Goal: Book appointment/travel/reservation

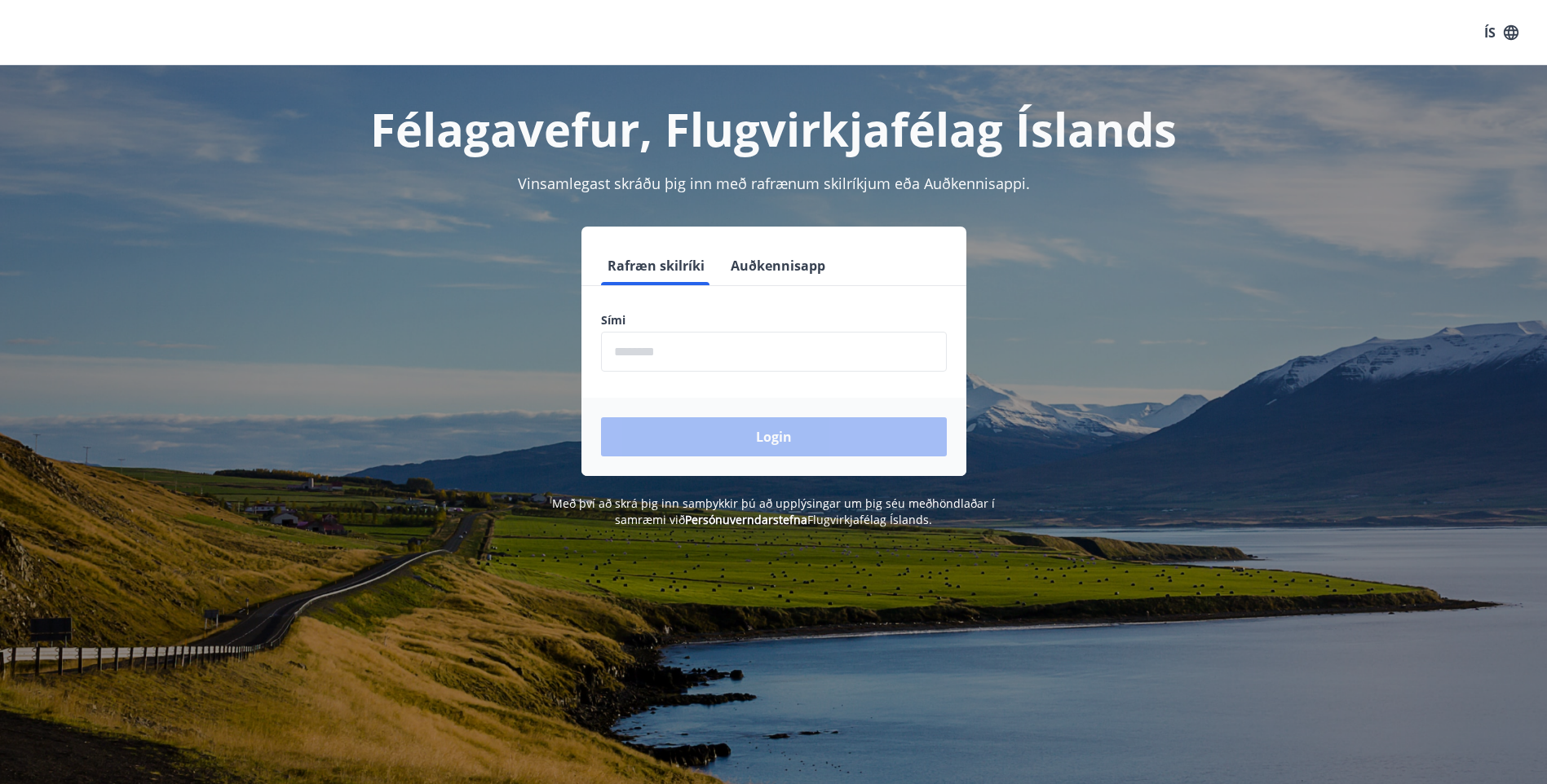
click at [669, 350] on input "phone" at bounding box center [774, 352] width 346 height 40
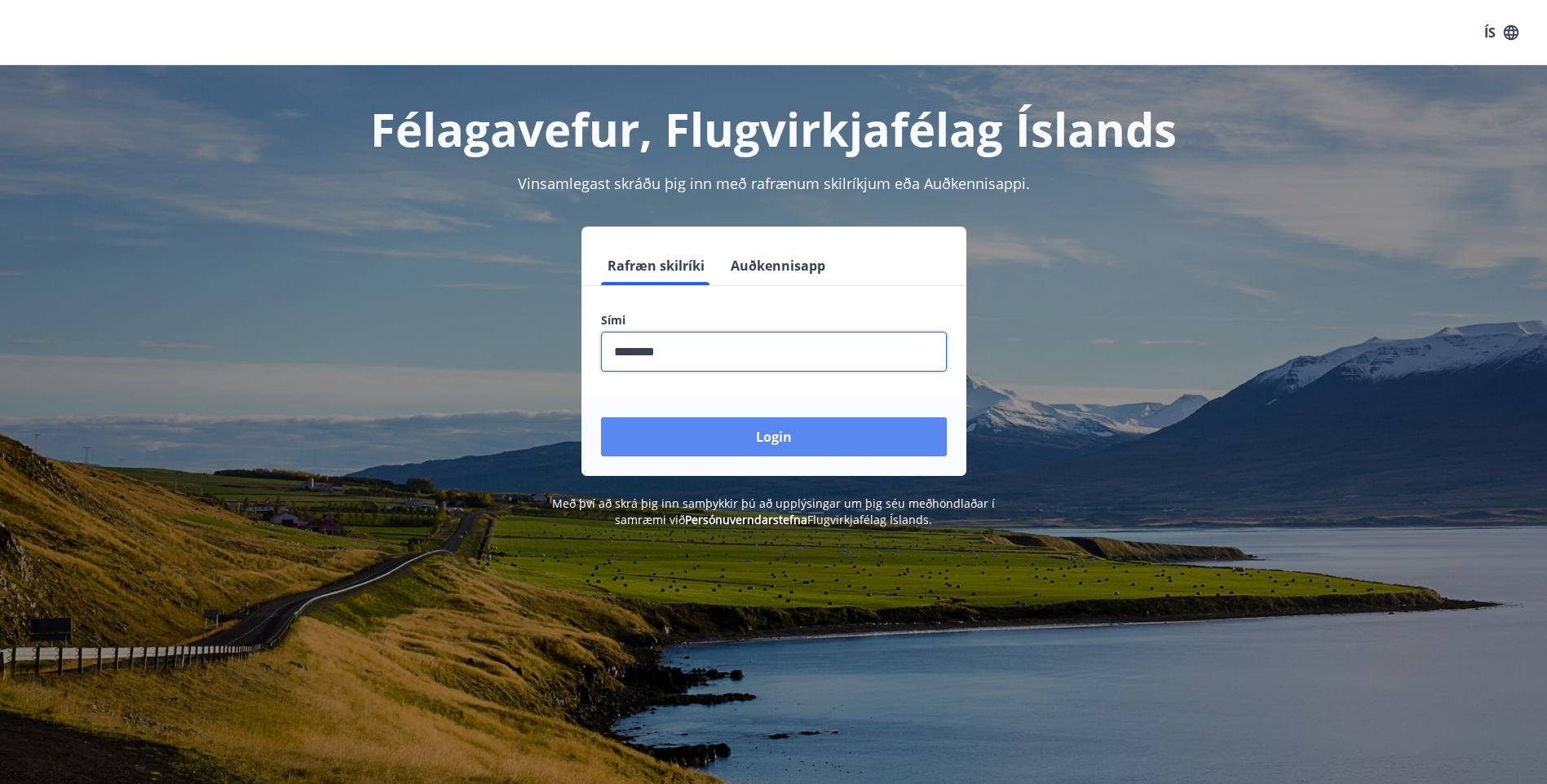
type input "********"
click at [780, 434] on button "Login" at bounding box center [774, 436] width 346 height 39
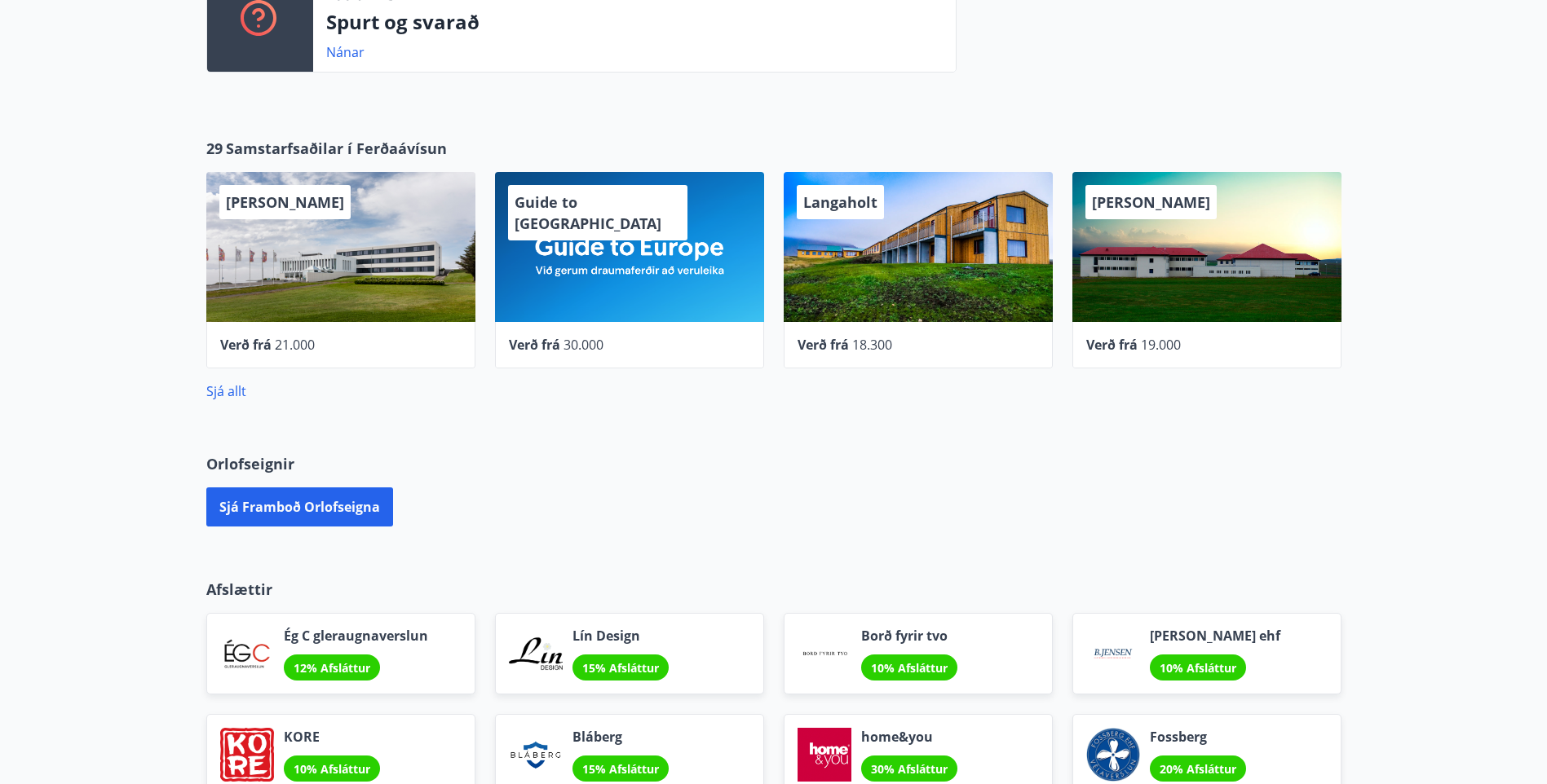
scroll to position [815, 0]
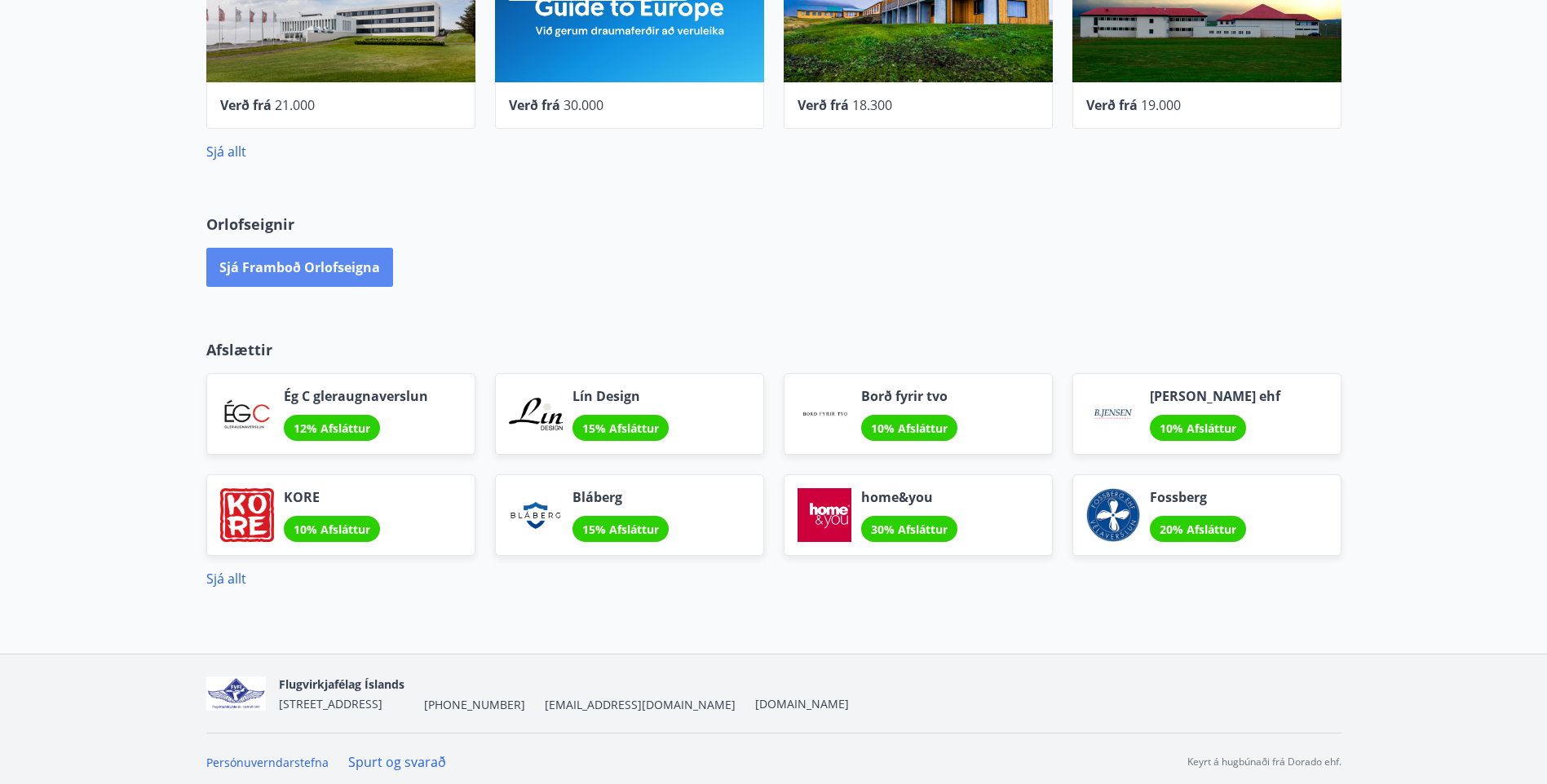
click at [321, 271] on button "Sjá framboð orlofseigna" at bounding box center [299, 267] width 187 height 39
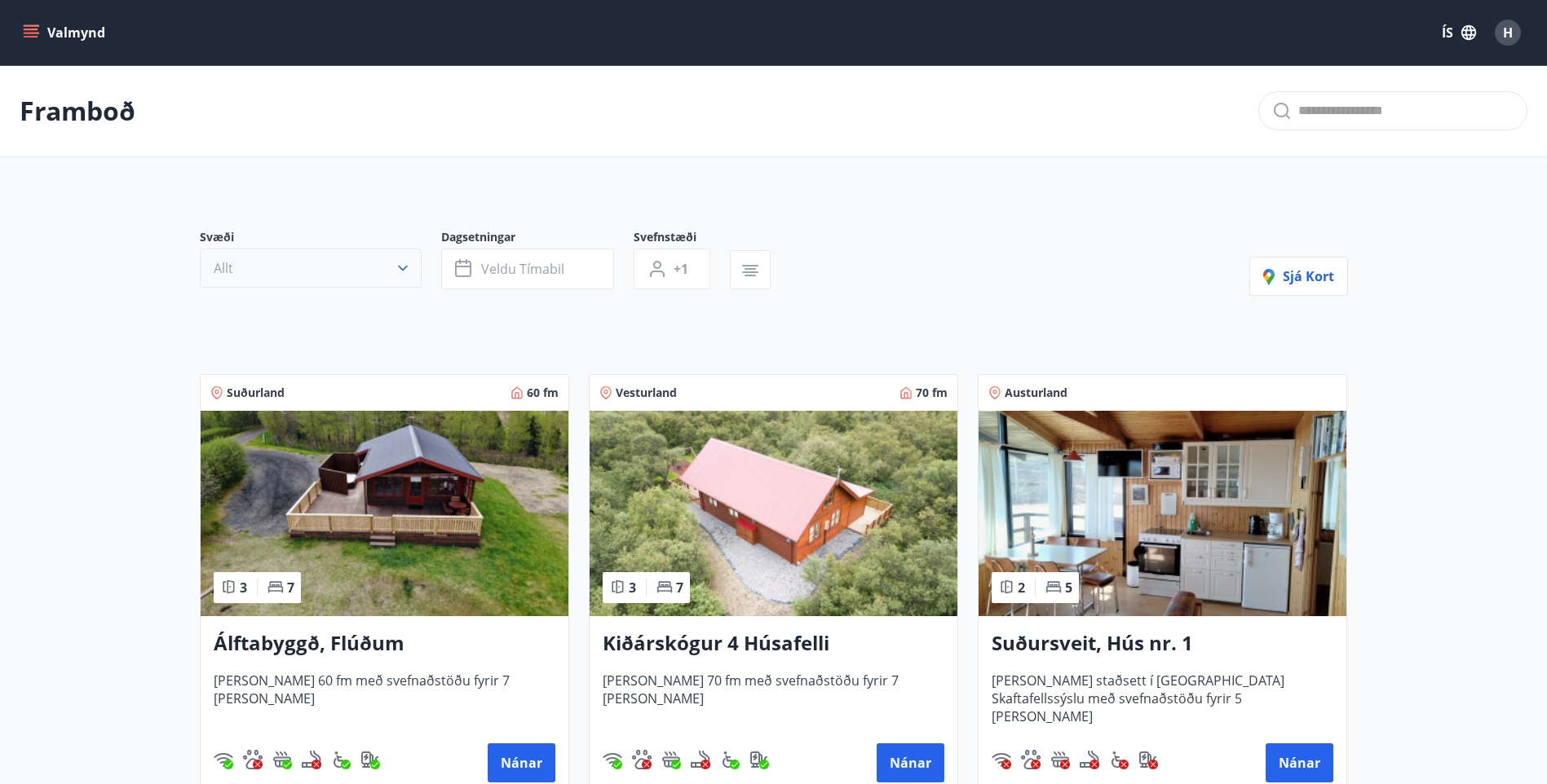
click at [410, 264] on icon "button" at bounding box center [403, 269] width 17 height 17
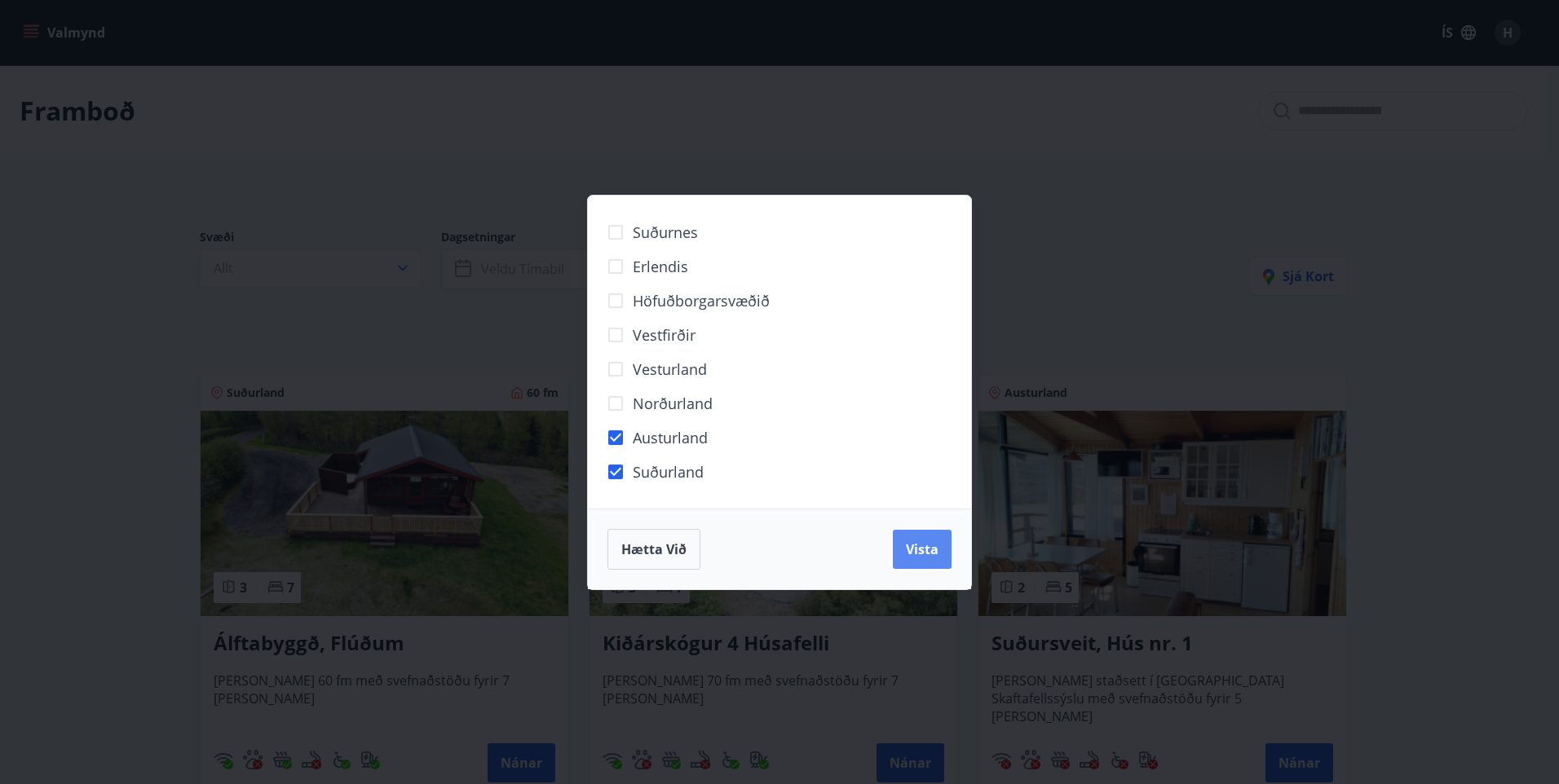
click at [931, 552] on span "Vista" at bounding box center [921, 550] width 32 height 18
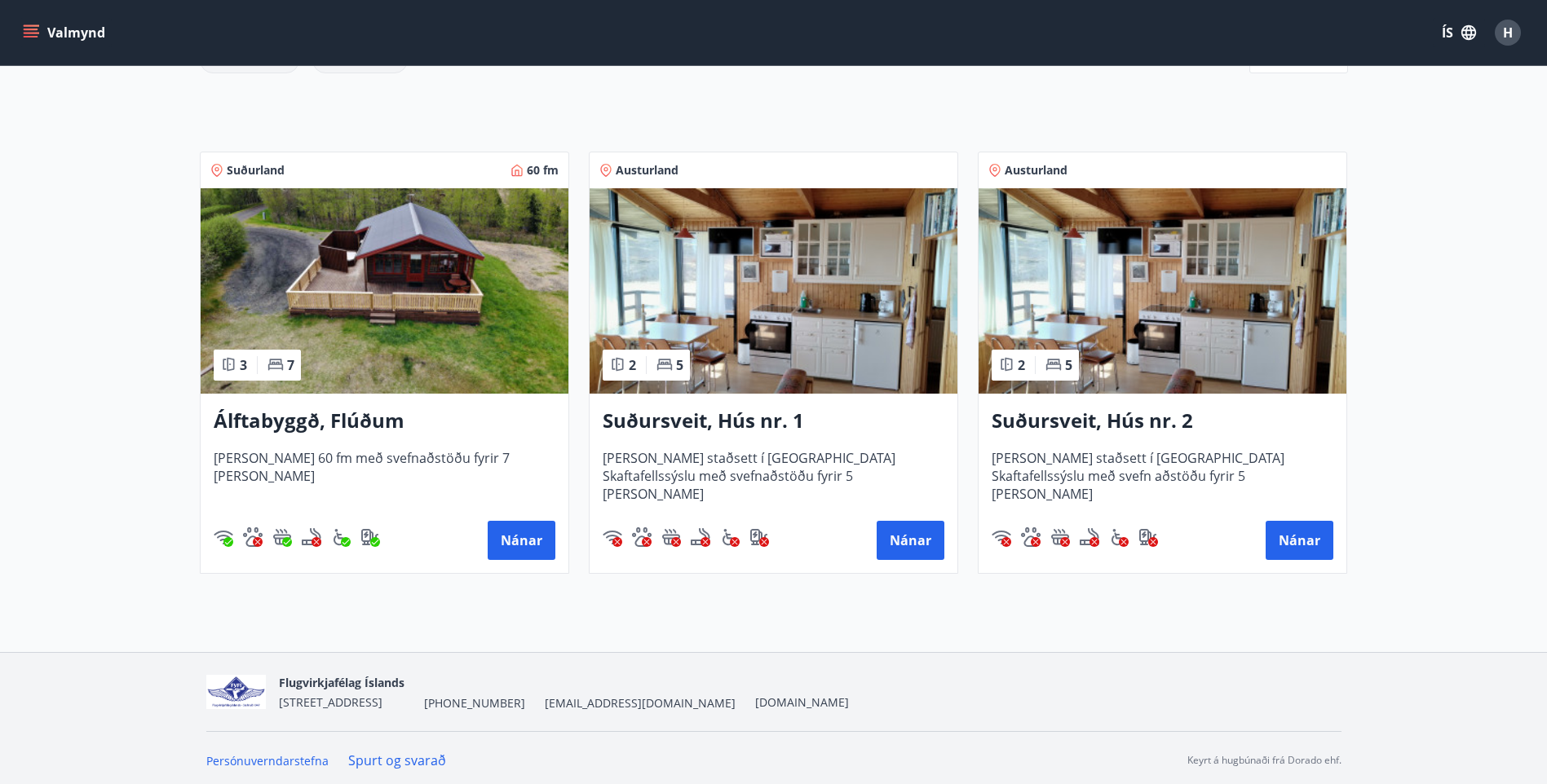
scroll to position [267, 0]
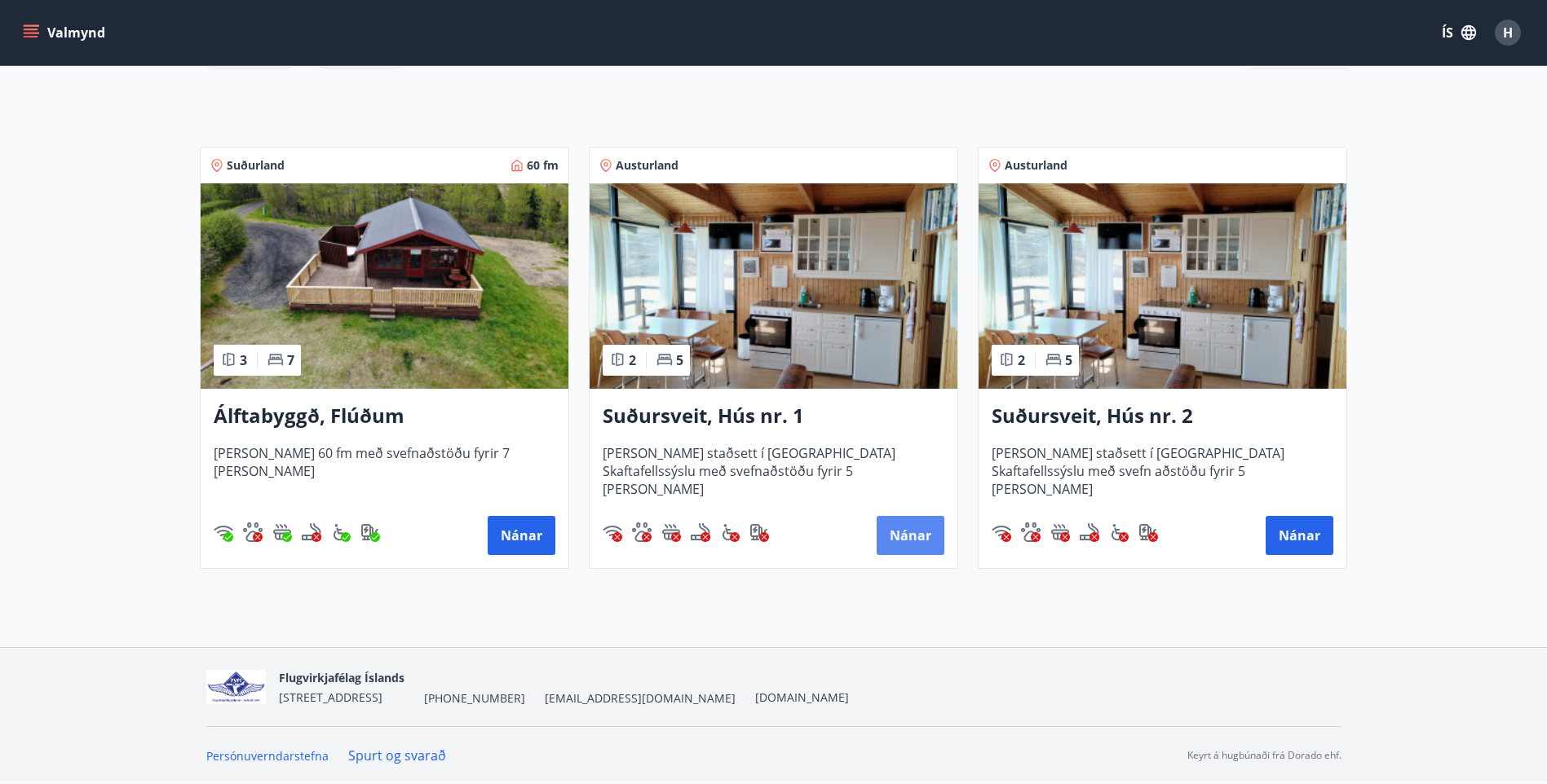
click at [901, 530] on button "Nánar" at bounding box center [910, 535] width 67 height 39
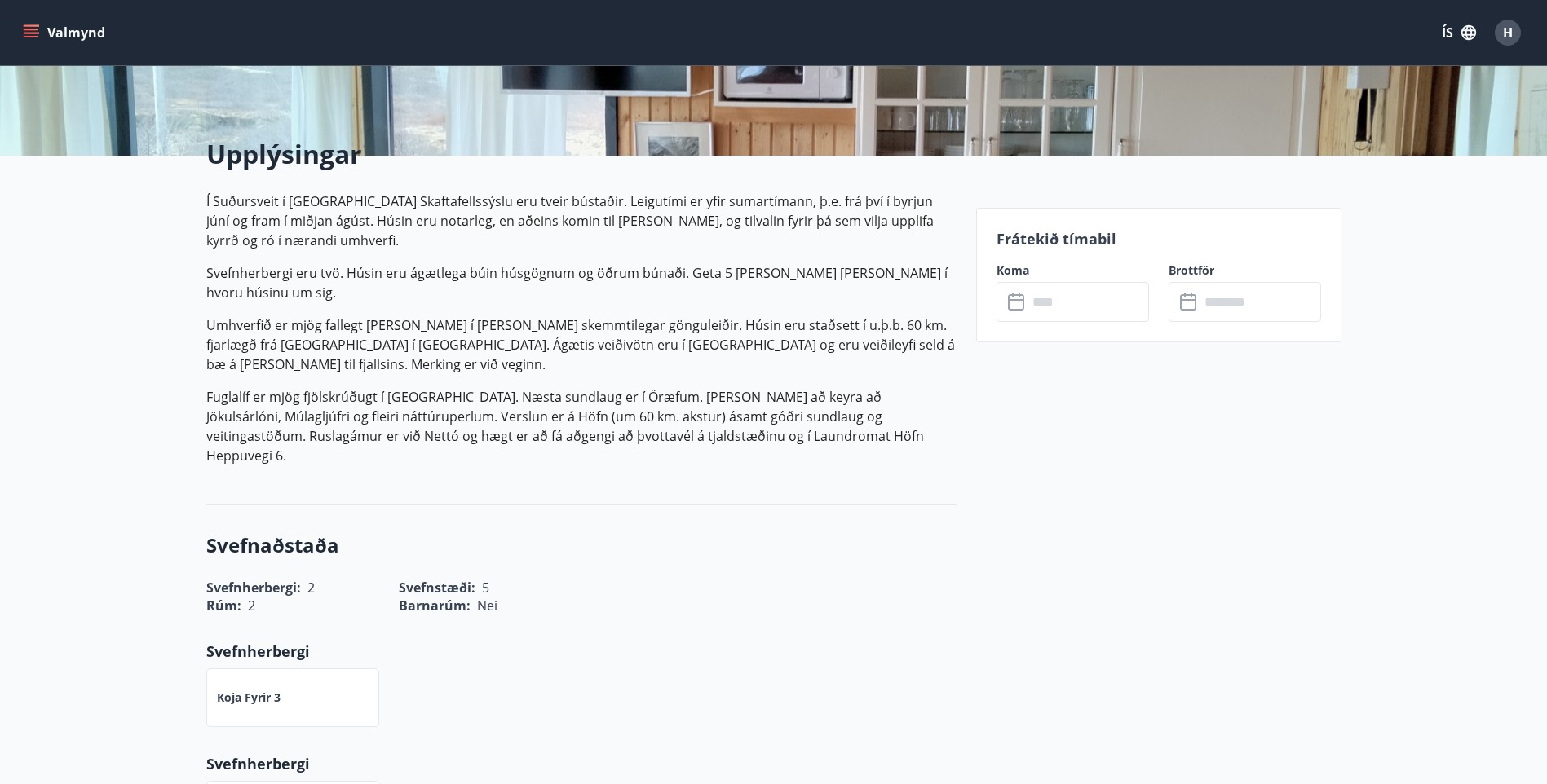
scroll to position [489, 0]
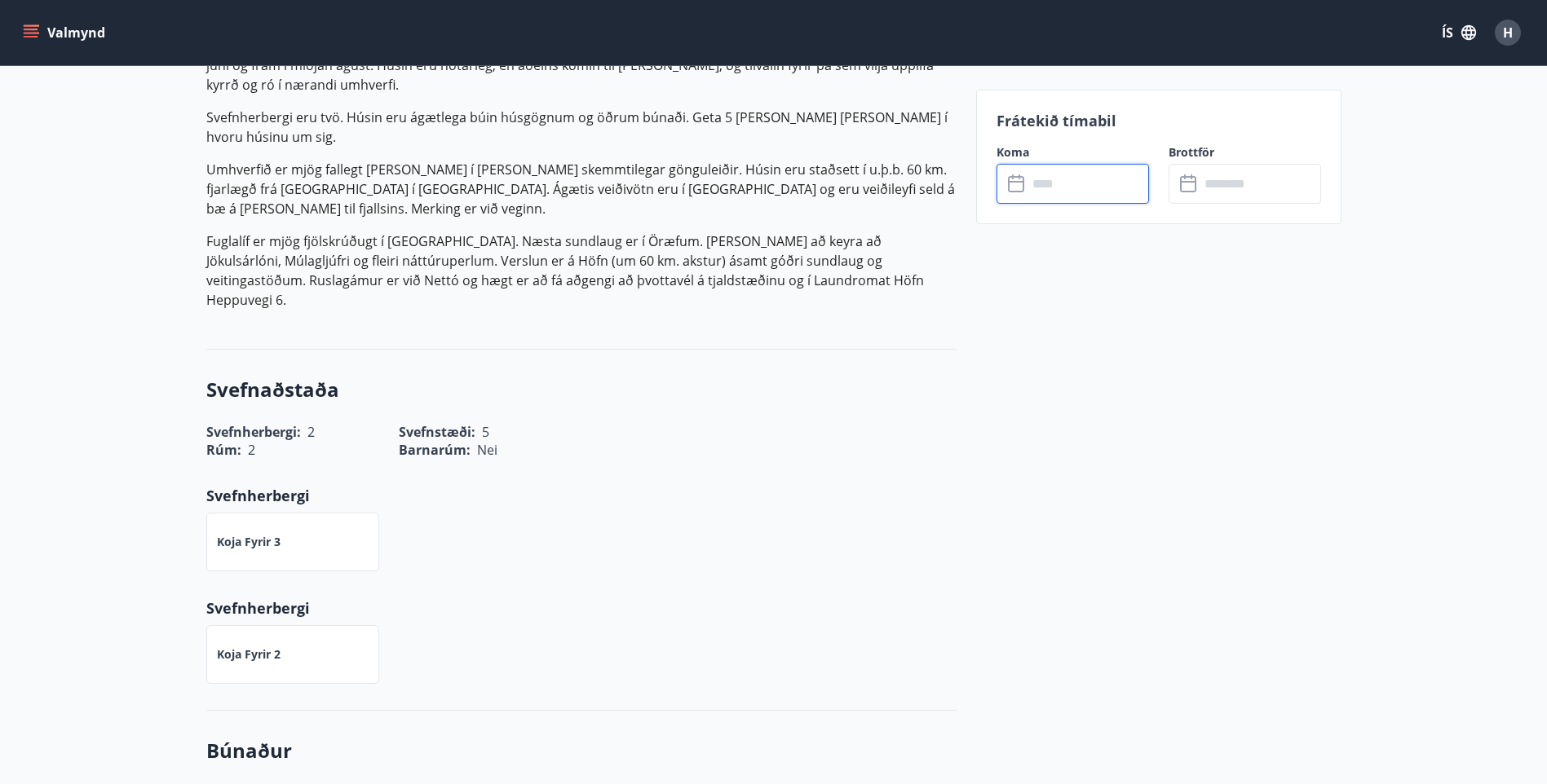
click at [1054, 186] on input "text" at bounding box center [1088, 184] width 121 height 40
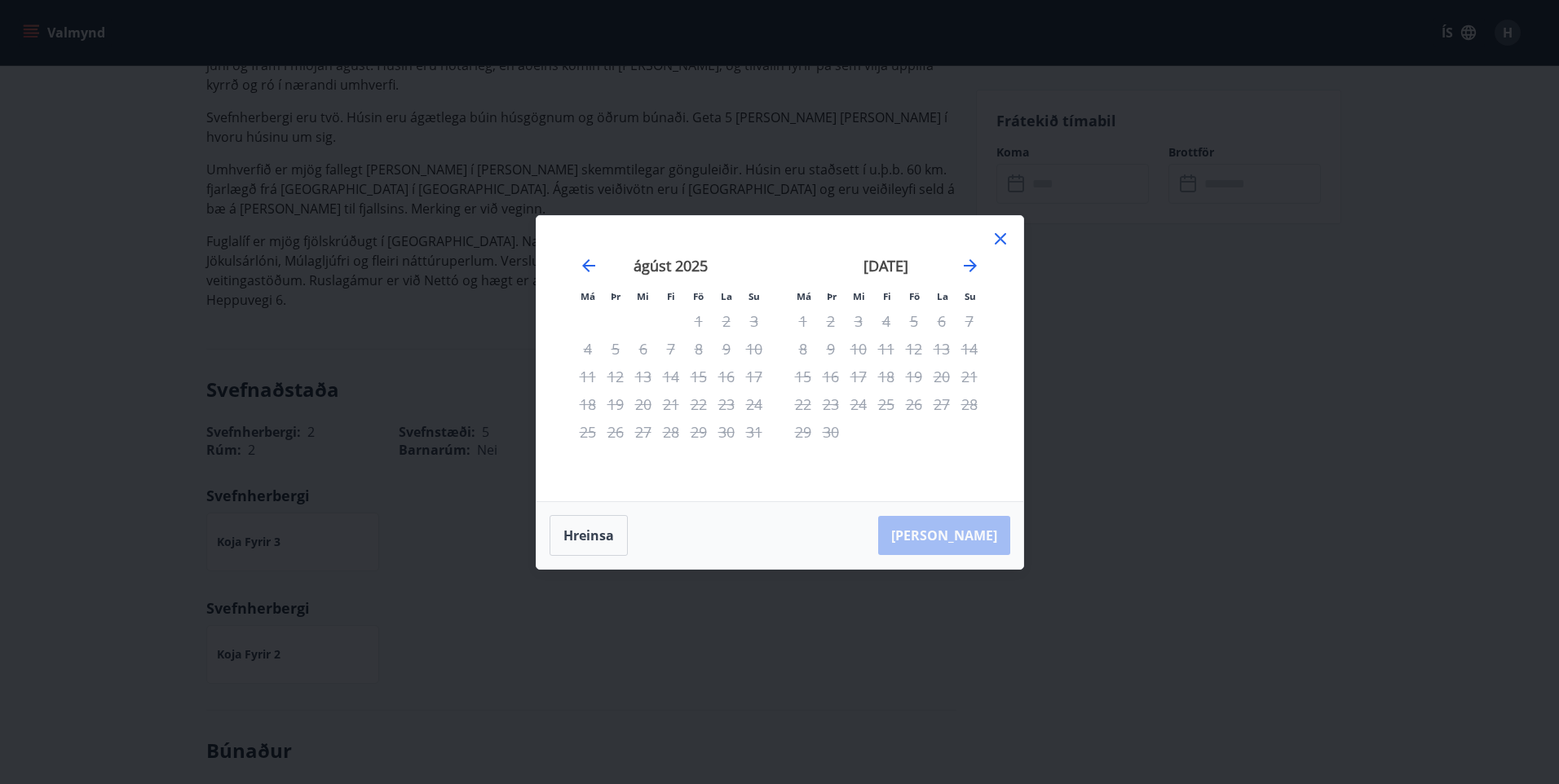
click at [1007, 239] on icon at bounding box center [1000, 239] width 20 height 20
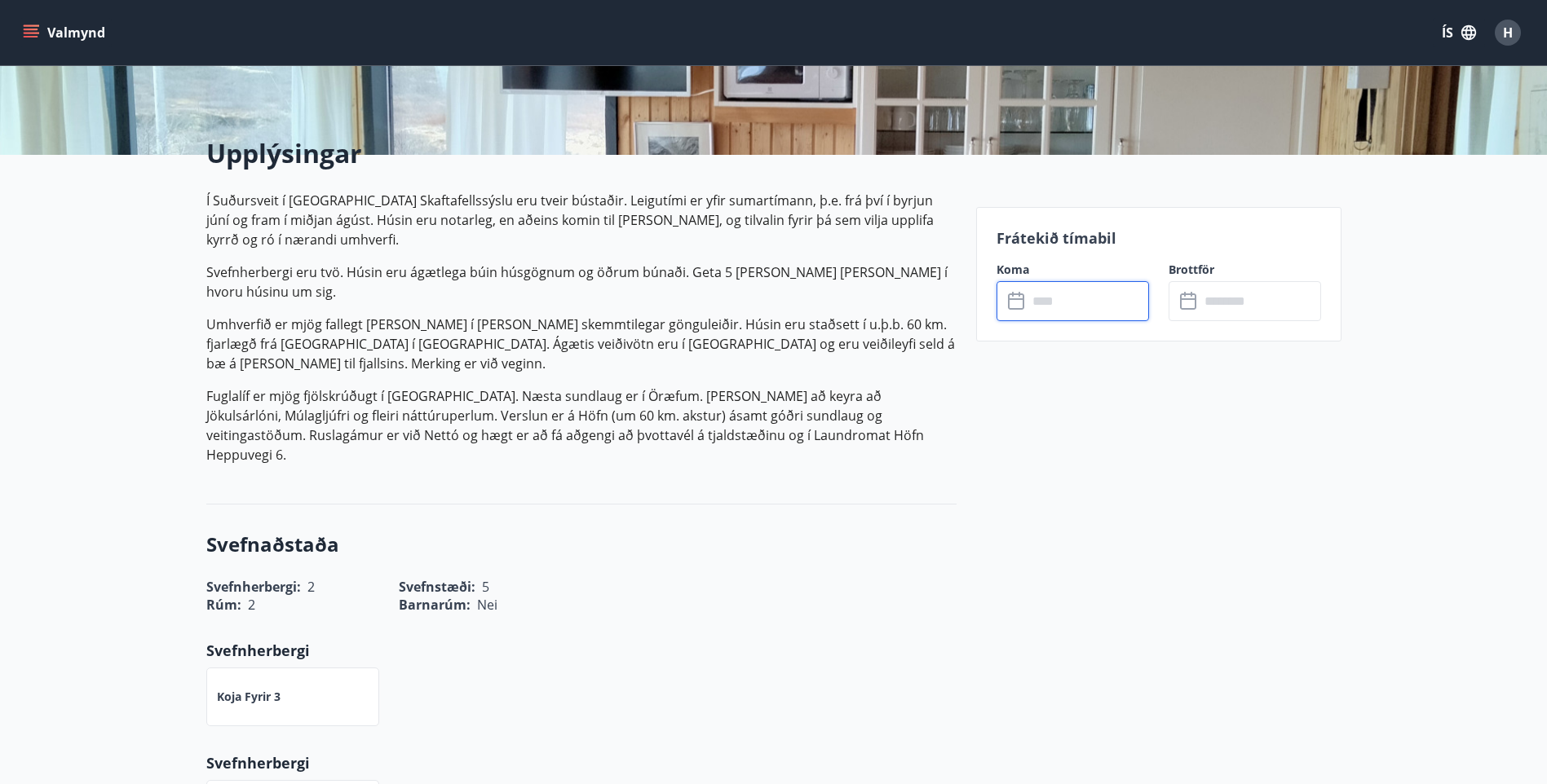
scroll to position [163, 0]
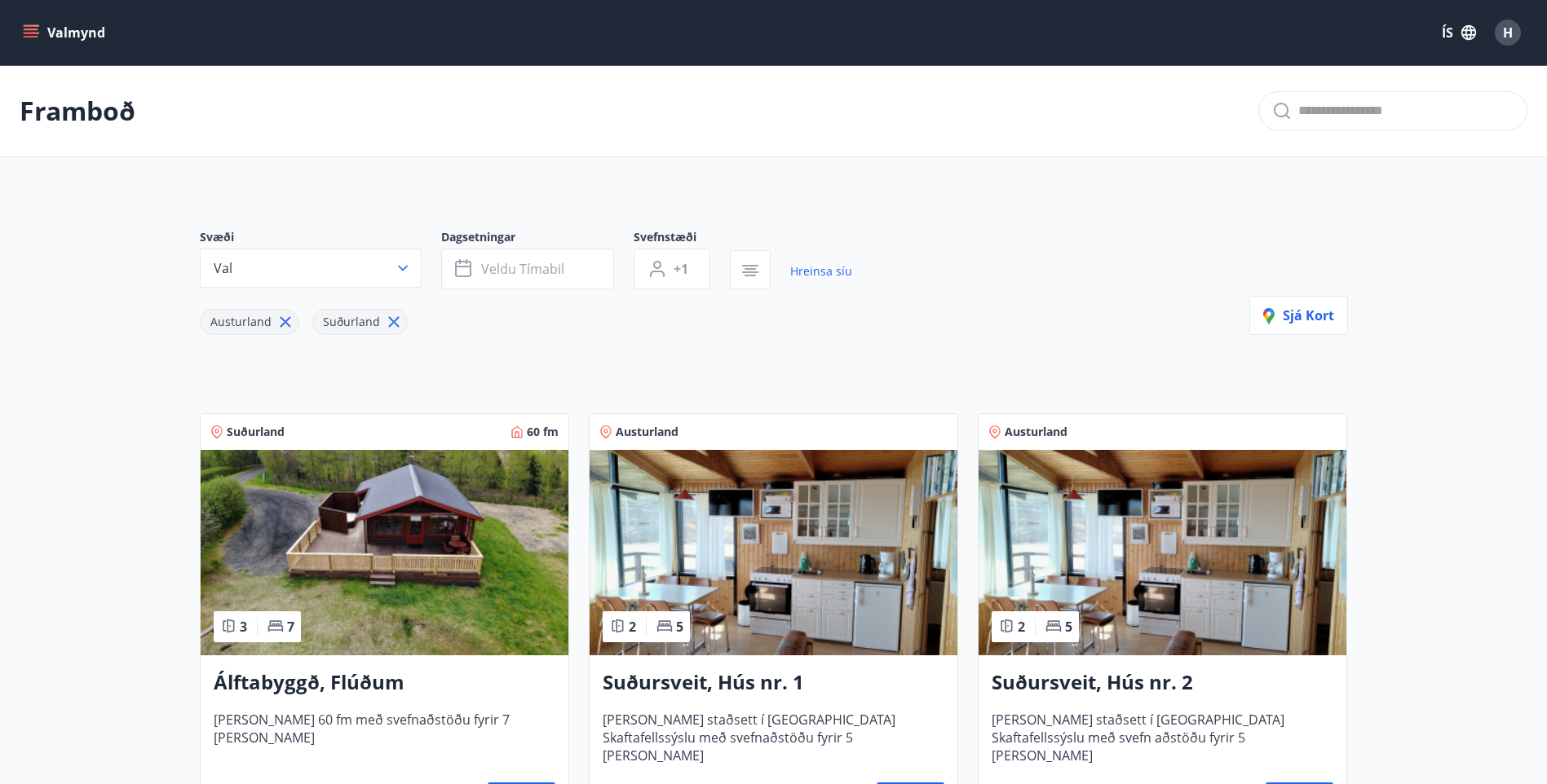
click at [1193, 588] on img at bounding box center [1162, 552] width 368 height 205
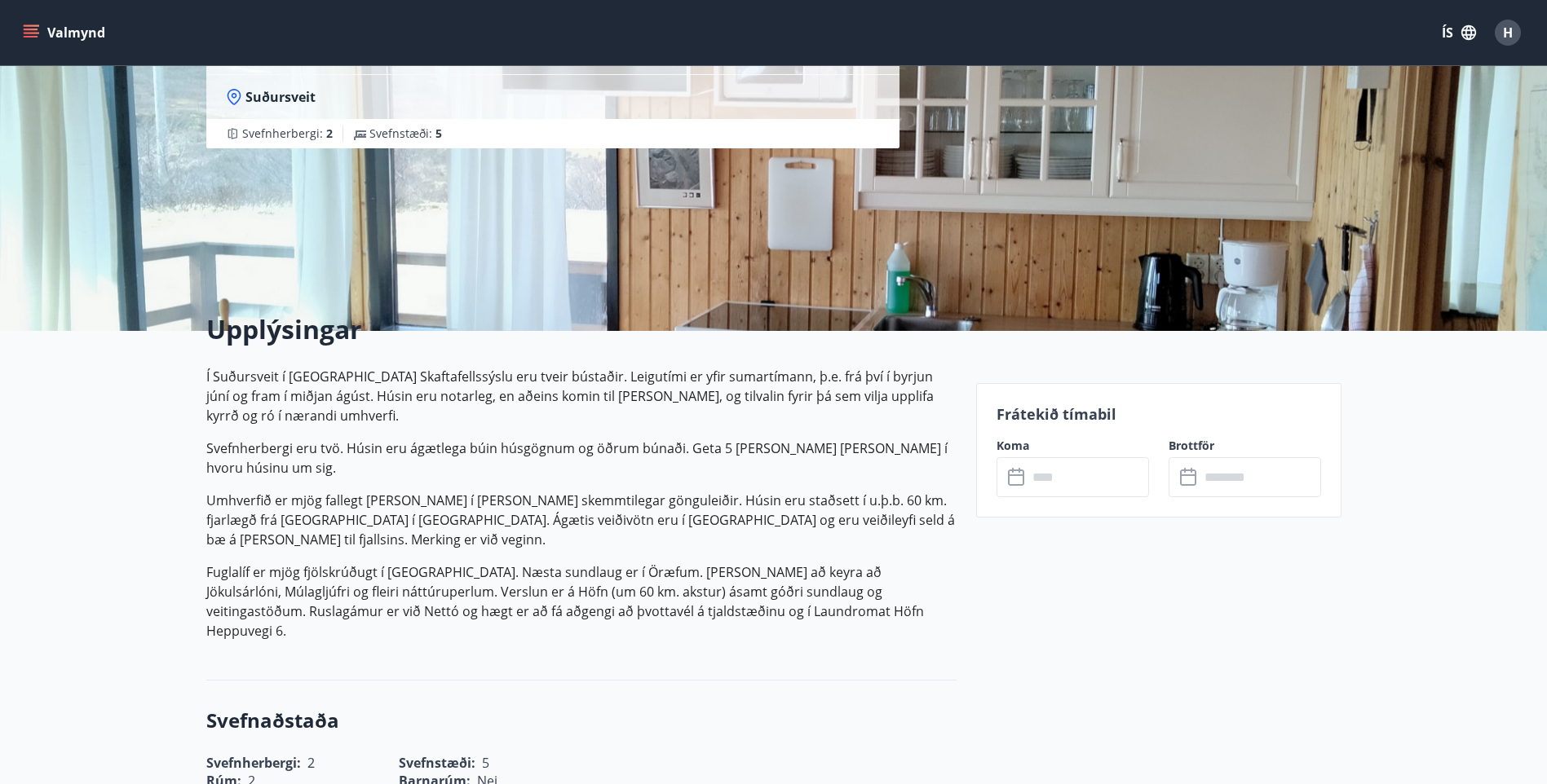
scroll to position [163, 0]
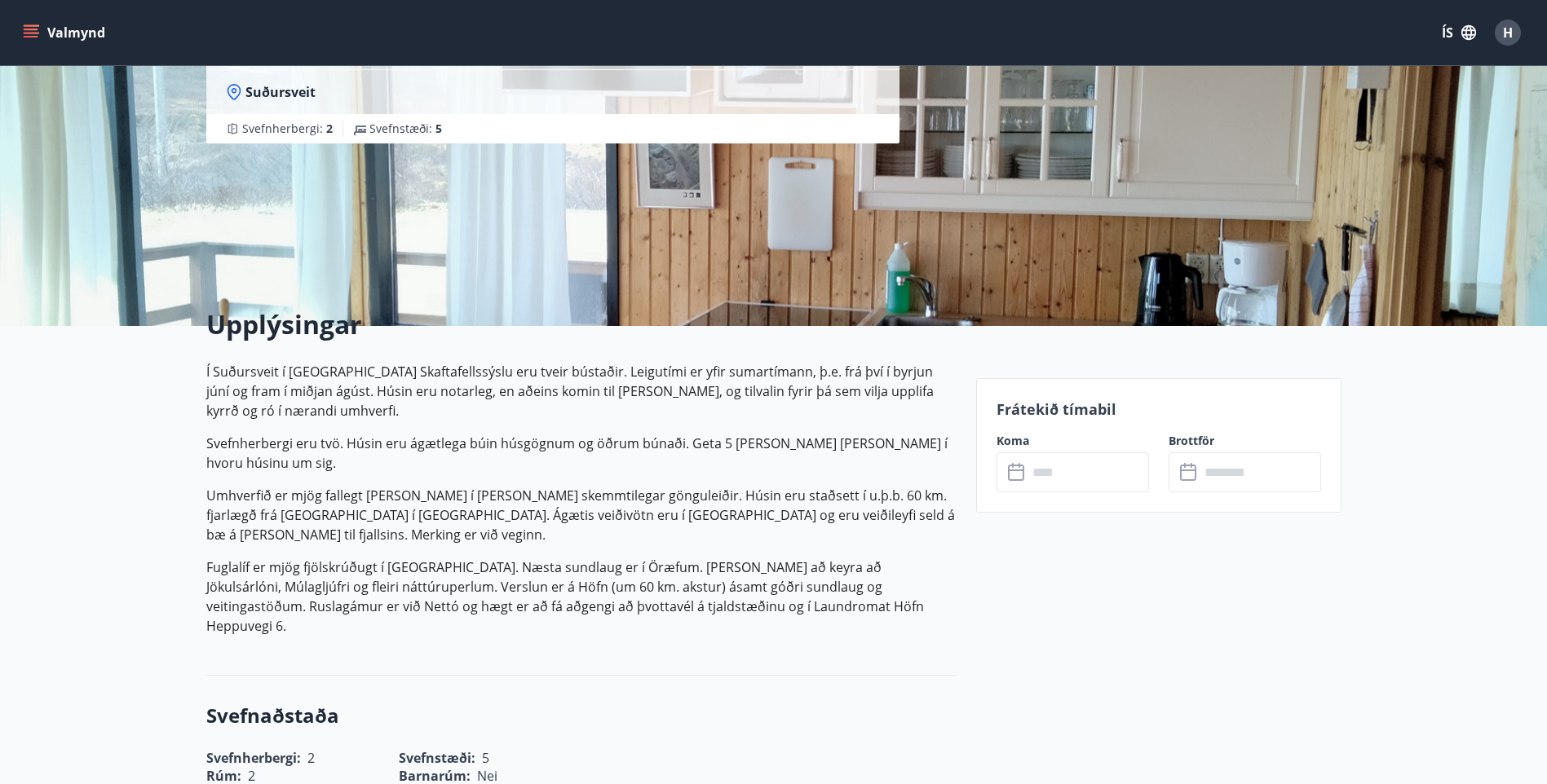
click at [1015, 469] on icon at bounding box center [1018, 473] width 20 height 20
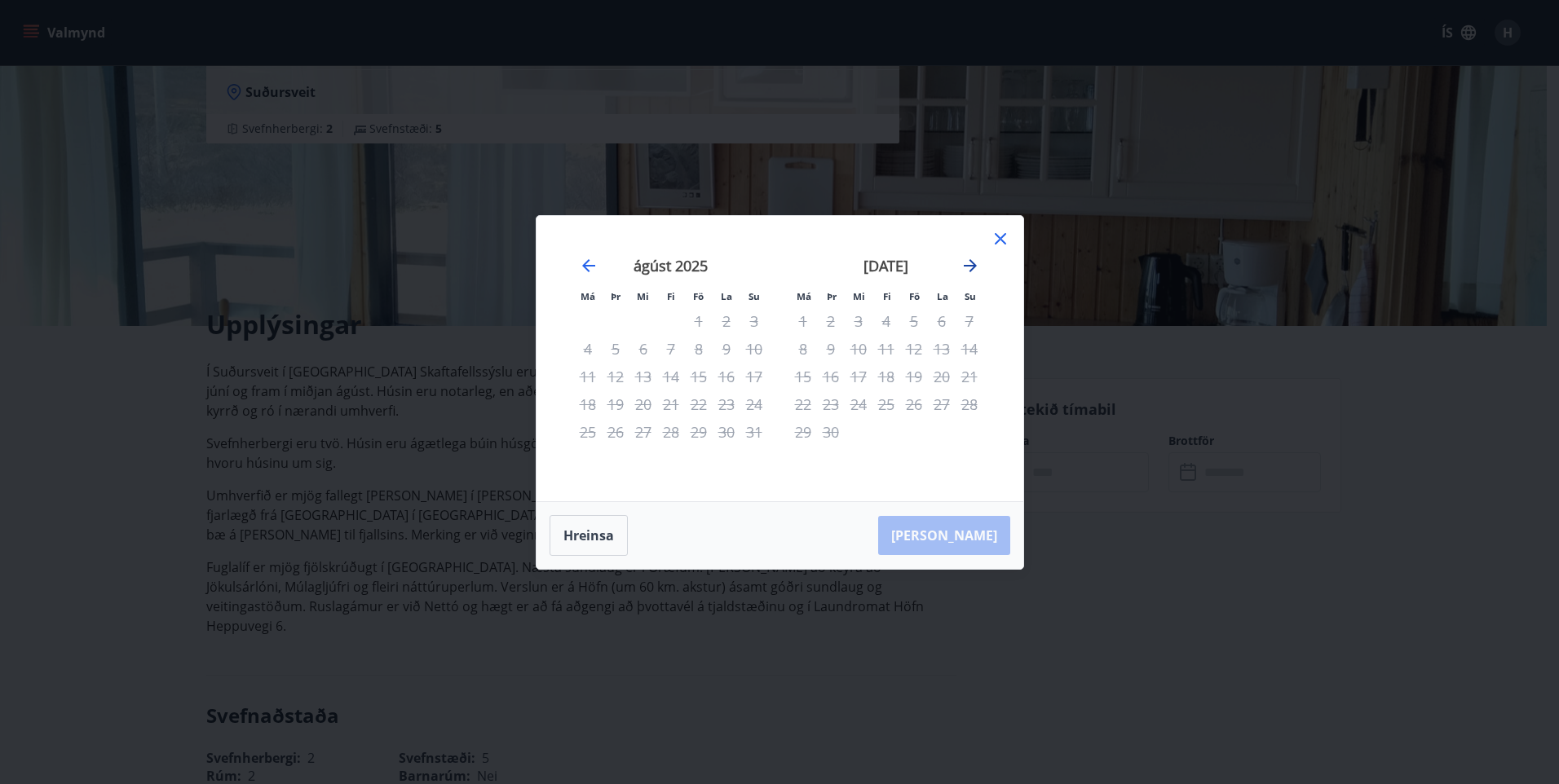
click at [977, 265] on icon "Move forward to switch to the next month." at bounding box center [970, 266] width 20 height 20
click at [975, 264] on icon "Move forward to switch to the next month." at bounding box center [970, 266] width 20 height 20
click at [1005, 233] on icon at bounding box center [1000, 239] width 12 height 12
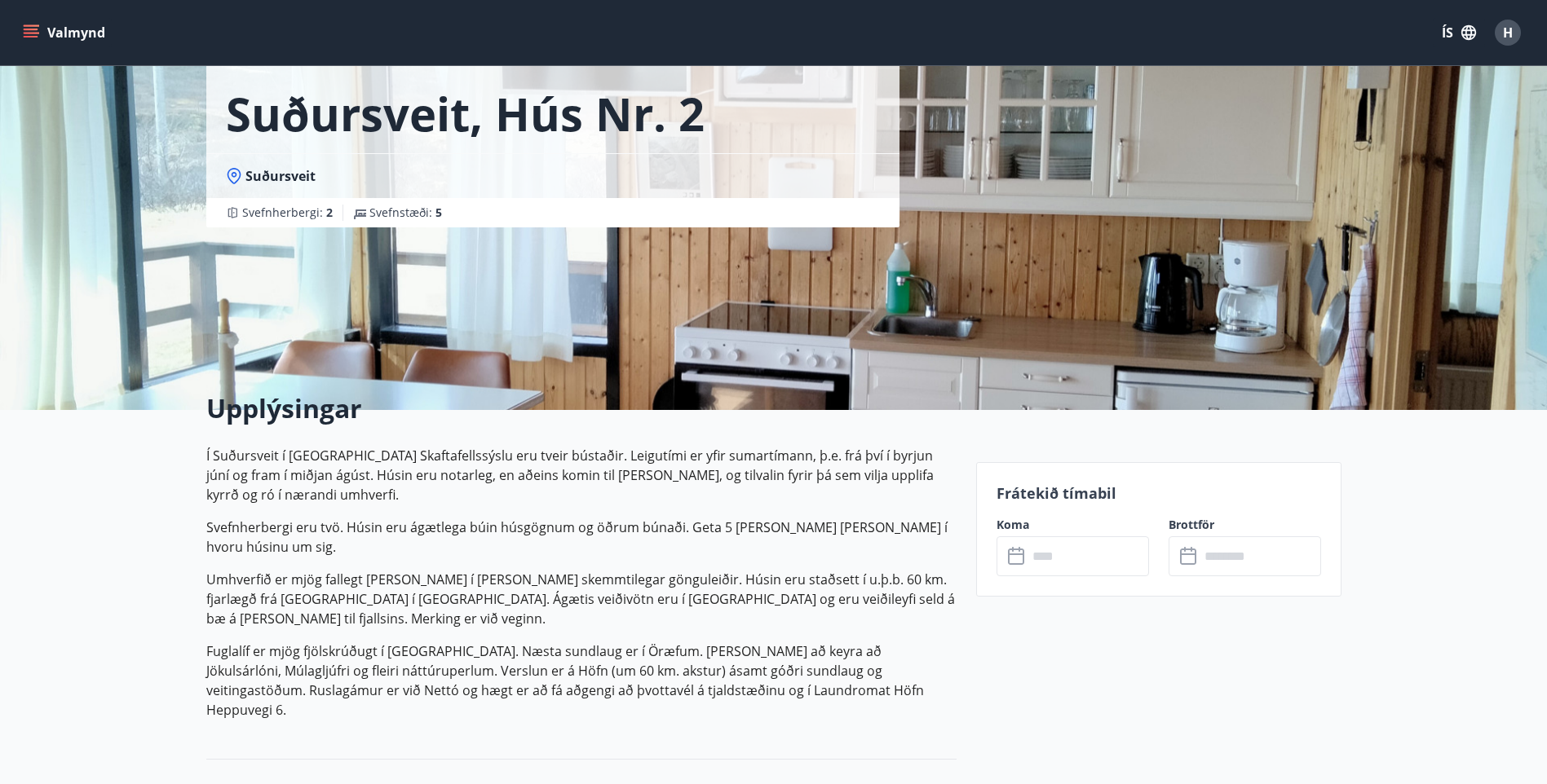
scroll to position [0, 0]
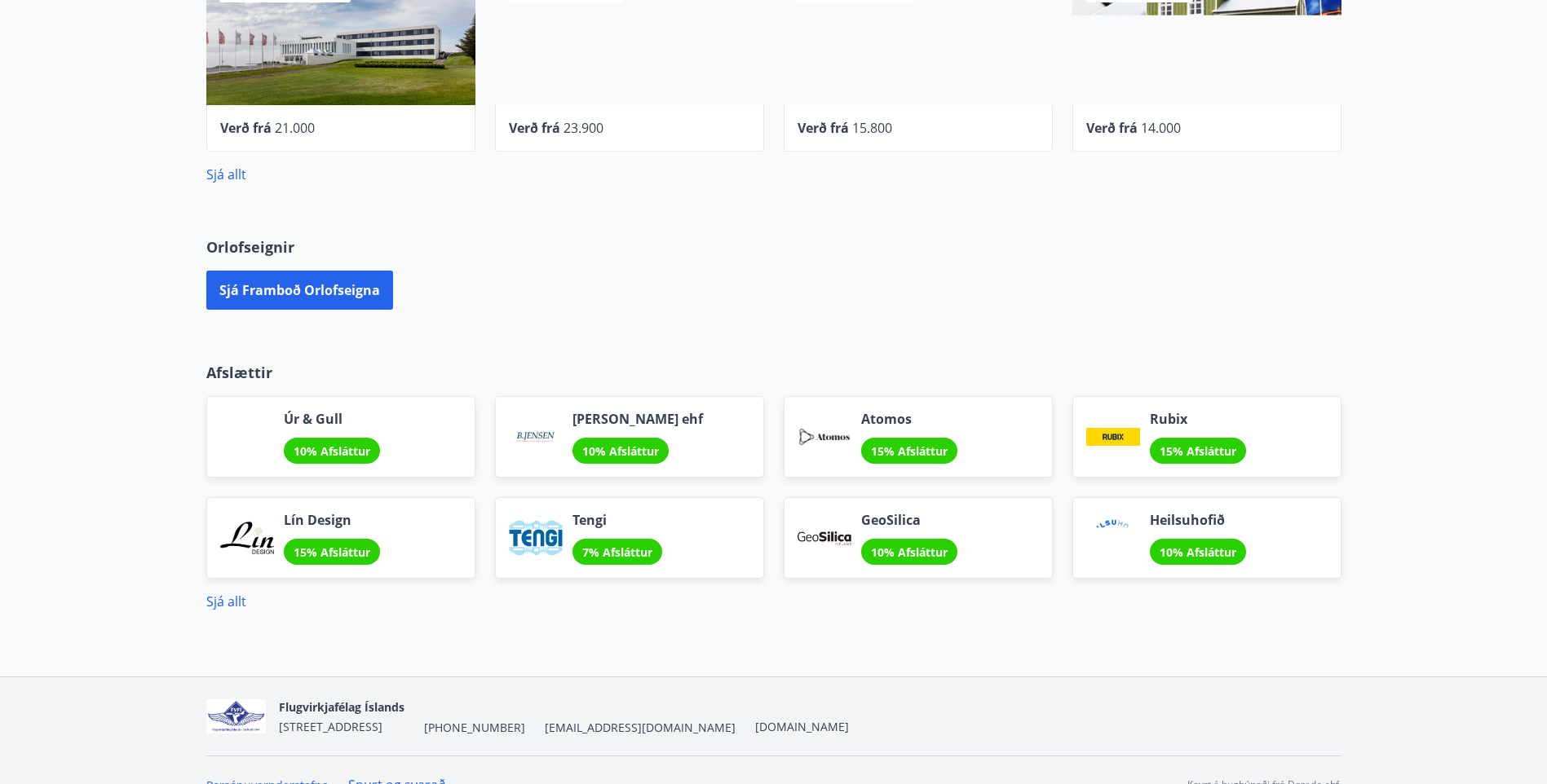
scroll to position [385, 0]
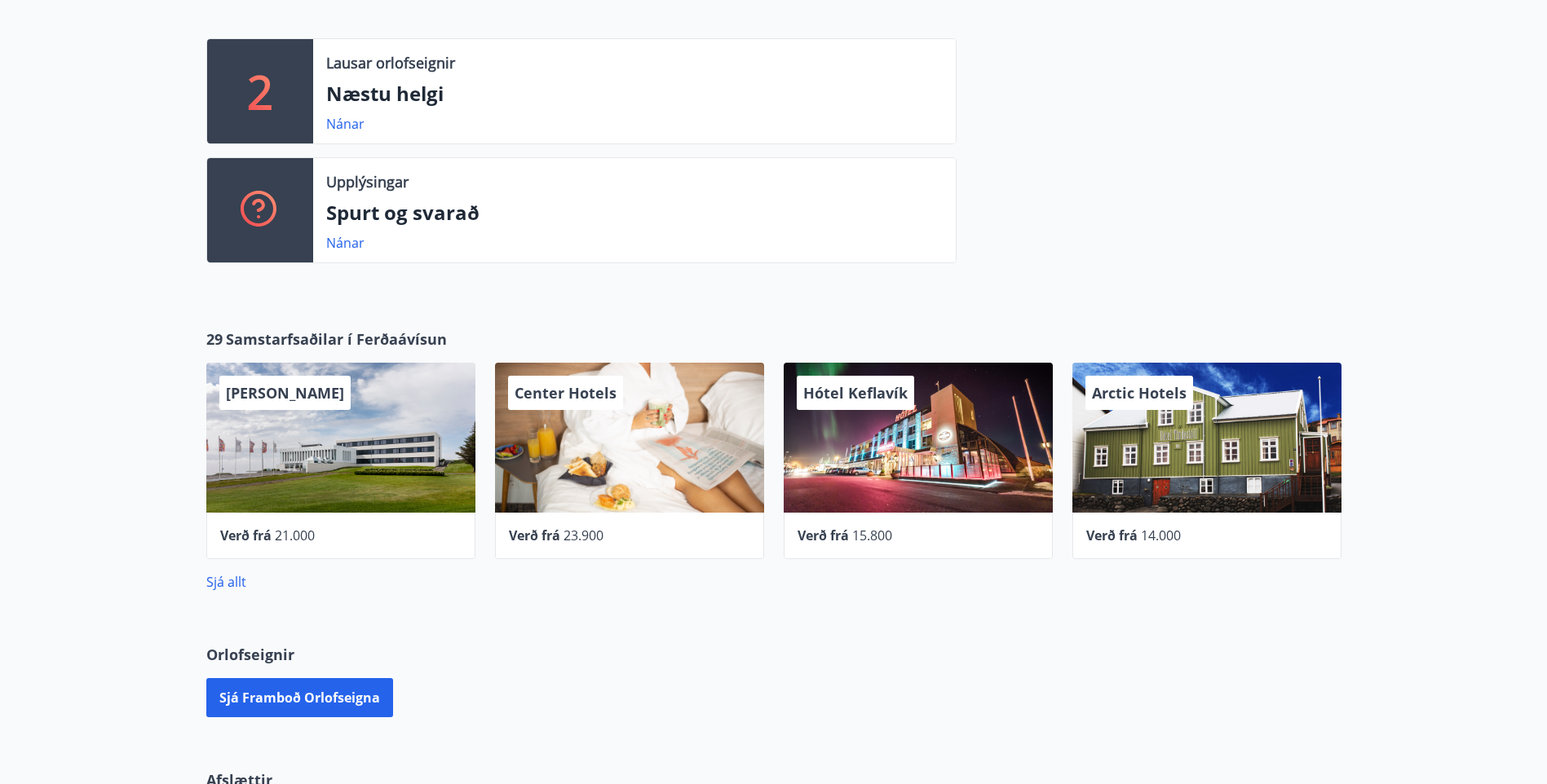
click at [1442, 599] on div "29 Samstarfsaðilar í Ferðaávísun Hótel Höfn Verð frá 21.000 Center Hotels Verð …" at bounding box center [774, 460] width 1547 height 315
